Goal: Navigation & Orientation: Find specific page/section

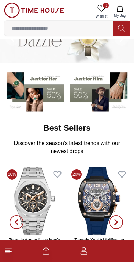
click at [7, 251] on line at bounding box center [7, 251] width 5 height 0
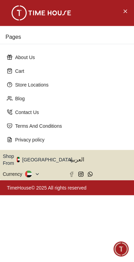
scroll to position [25, 0]
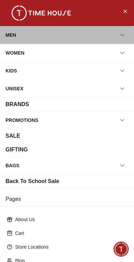
click at [9, 38] on div "MEN" at bounding box center [10, 35] width 11 height 12
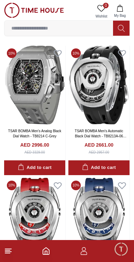
click at [12, 255] on icon at bounding box center [8, 251] width 8 height 8
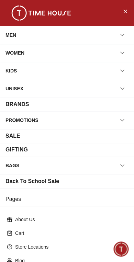
click at [125, 102] on div "BRANDS" at bounding box center [66, 104] width 123 height 8
click at [16, 104] on div "BRANDS" at bounding box center [16, 104] width 23 height 8
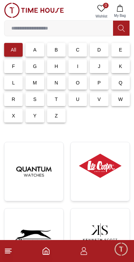
click at [37, 100] on div "S" at bounding box center [34, 99] width 19 height 14
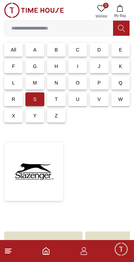
click at [83, 53] on div "C" at bounding box center [77, 50] width 19 height 14
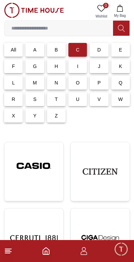
click at [32, 179] on img at bounding box center [34, 166] width 48 height 36
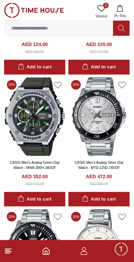
scroll to position [1048, 0]
